Goal: Find specific page/section: Find specific page/section

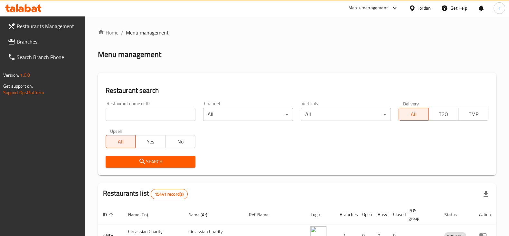
click at [396, 9] on icon at bounding box center [395, 8] width 8 height 8
click at [350, 43] on div "Global Quality Control Center" at bounding box center [336, 43] width 56 height 7
click at [382, 15] on div "Menu-management" at bounding box center [373, 7] width 61 height 15
click at [386, 2] on div "Menu-management" at bounding box center [373, 7] width 61 height 15
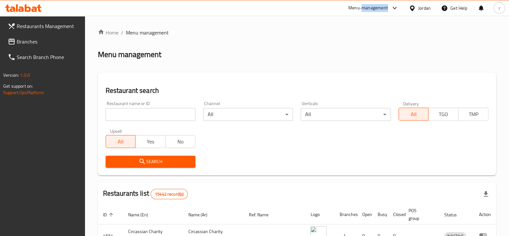
click at [386, 2] on div "Menu-management" at bounding box center [373, 7] width 61 height 15
click at [395, 8] on icon at bounding box center [395, 8] width 8 height 8
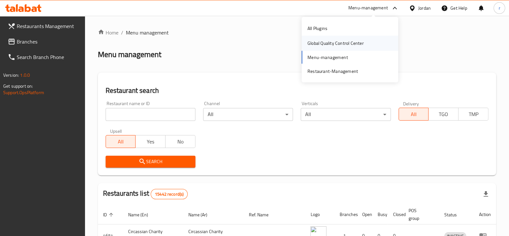
click at [369, 39] on div "Global Quality Control Center" at bounding box center [335, 43] width 67 height 15
